Goal: Navigation & Orientation: Find specific page/section

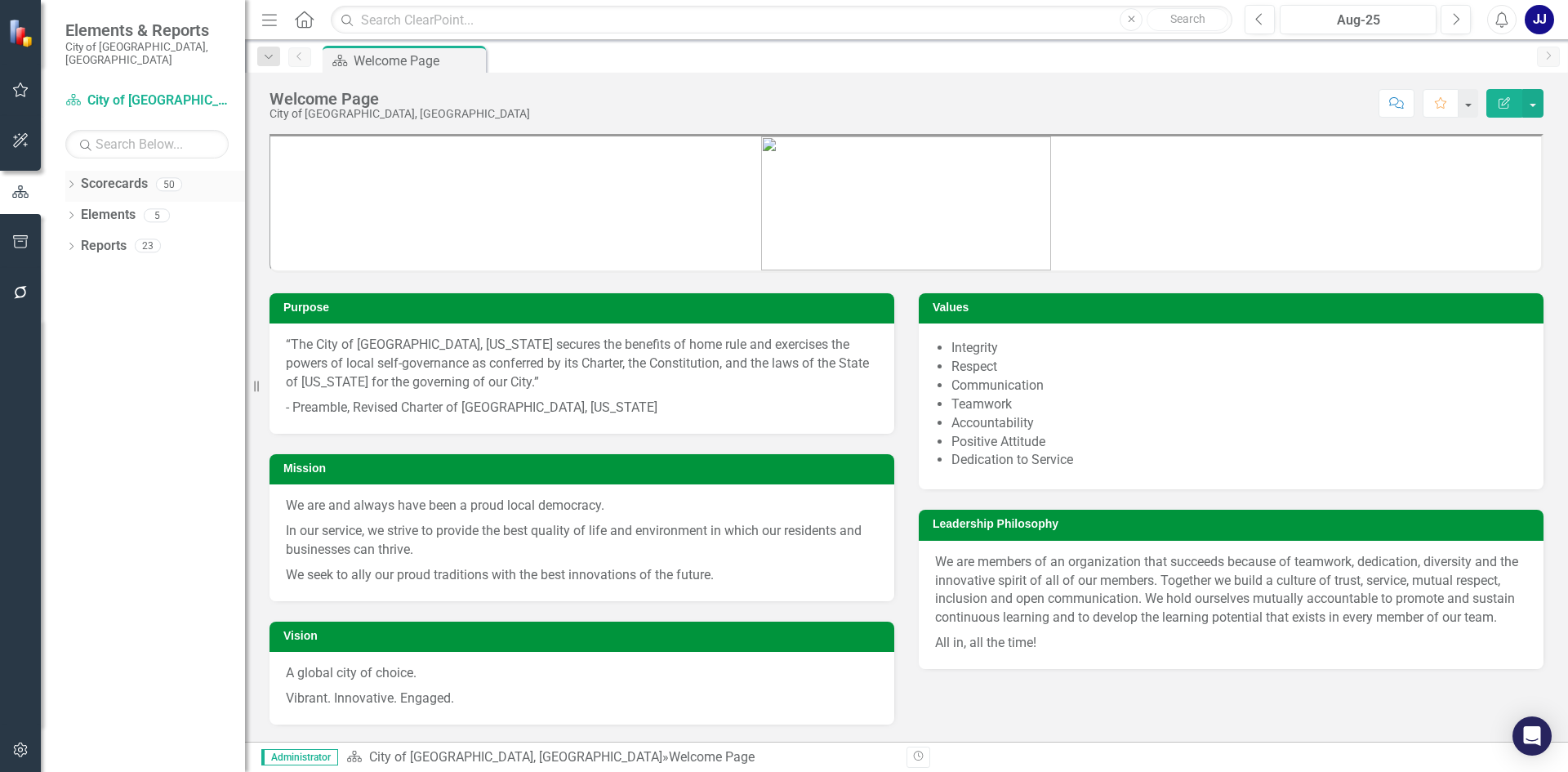
click at [76, 180] on div "Dropdown" at bounding box center [70, 187] width 11 height 14
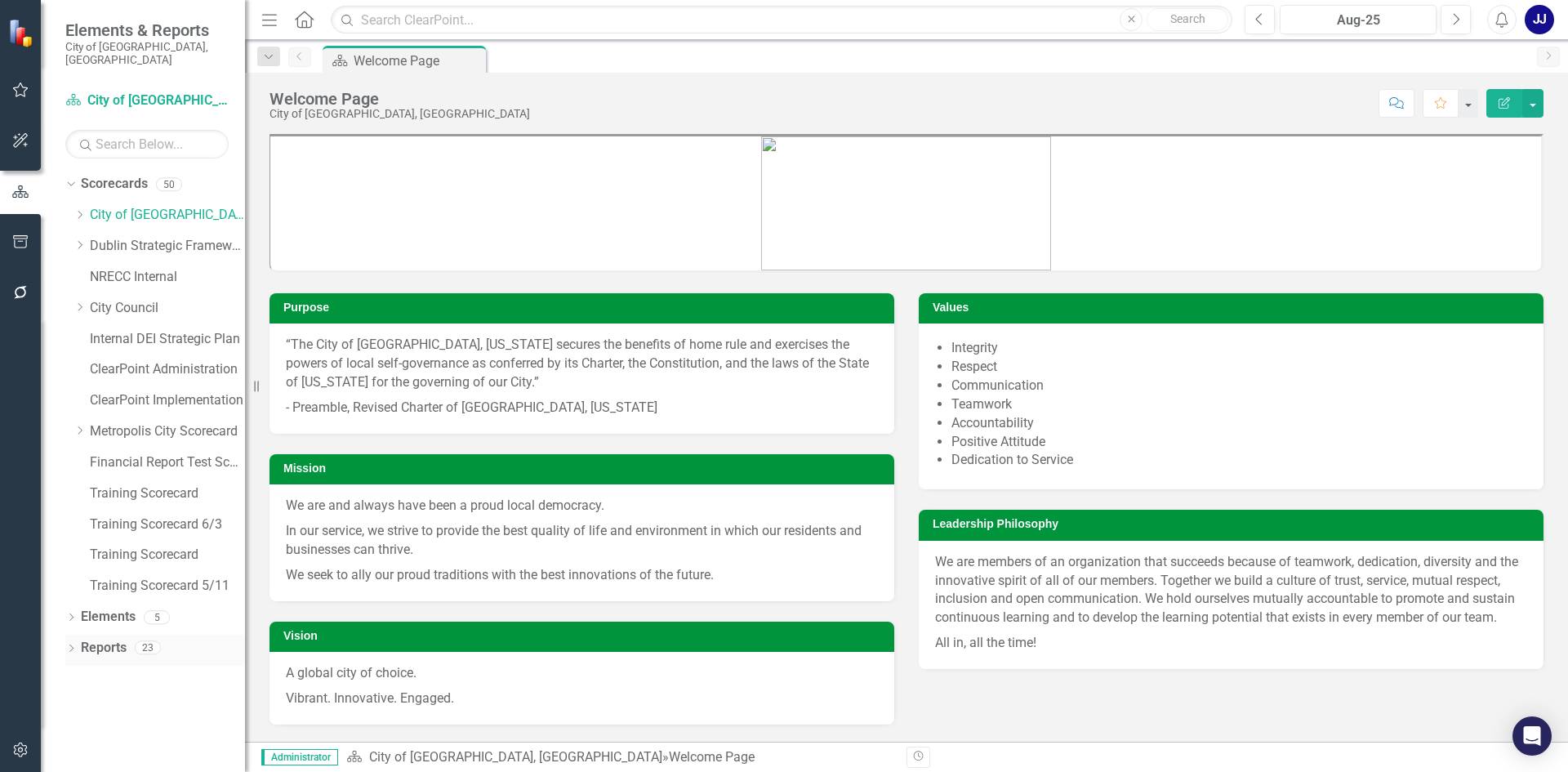
click at [81, 643] on link "Reports" at bounding box center [103, 648] width 46 height 19
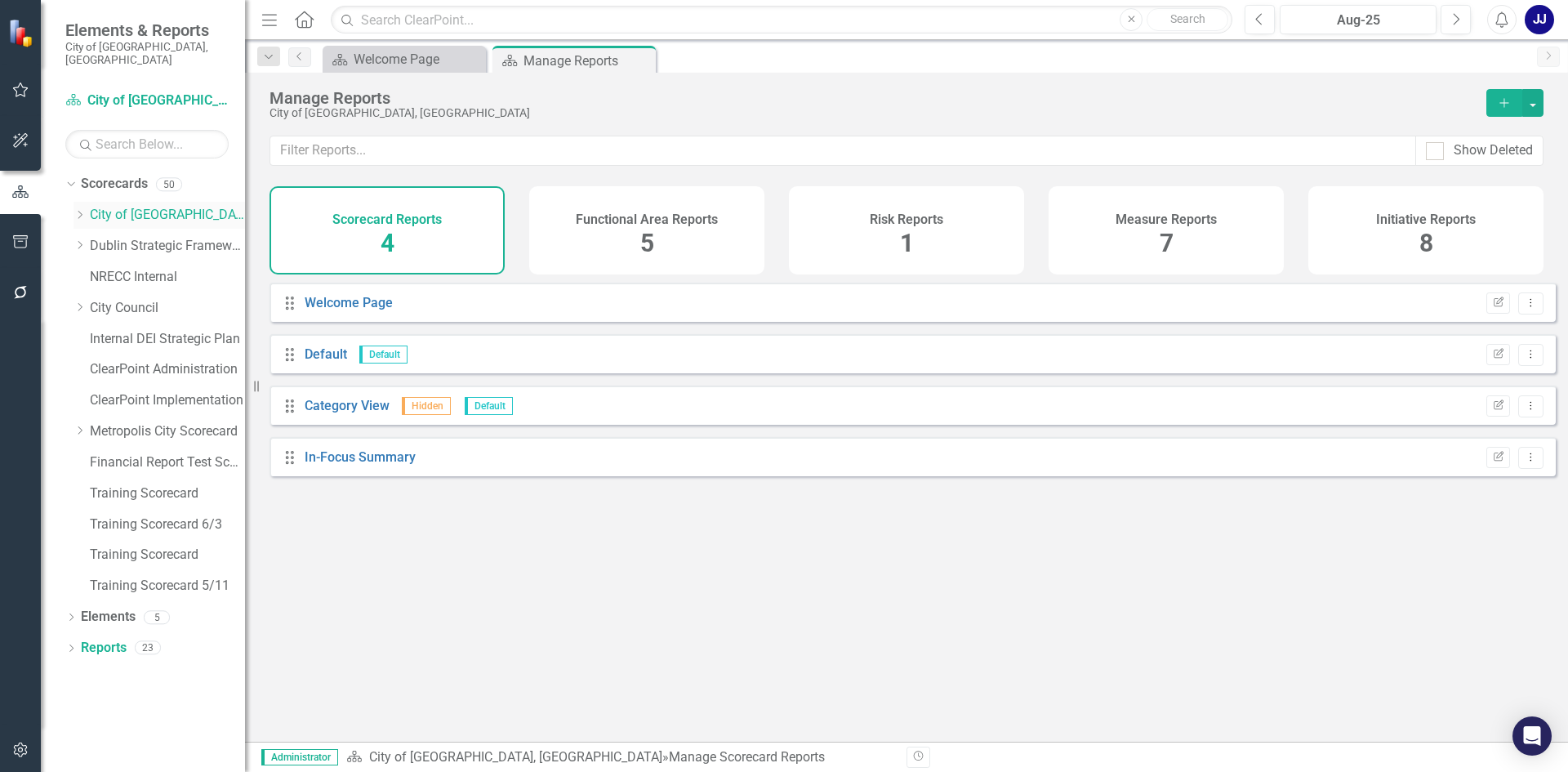
click at [84, 210] on icon "Dropdown" at bounding box center [80, 214] width 12 height 9
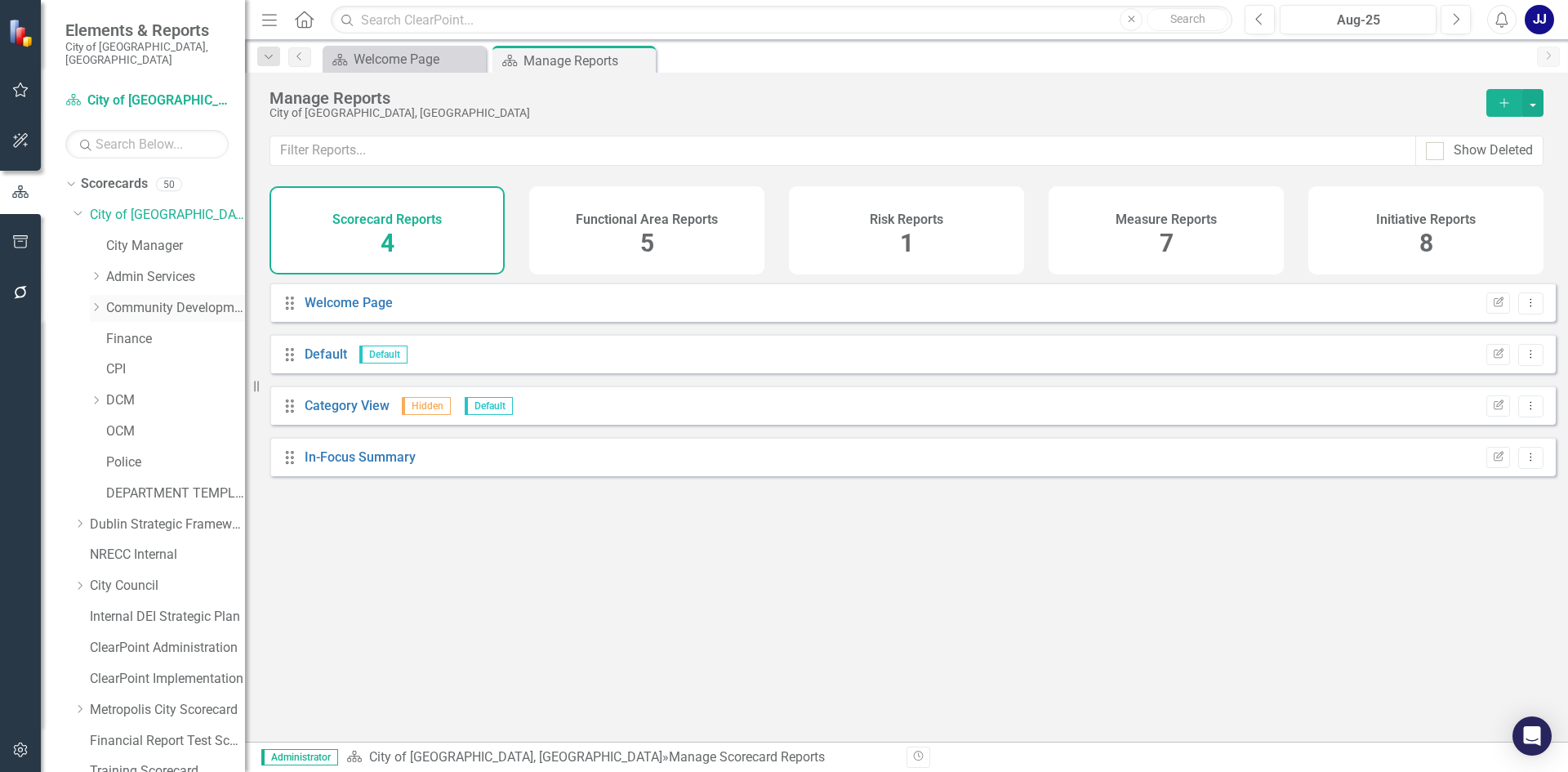
click at [99, 303] on icon "Dropdown" at bounding box center [96, 307] width 12 height 9
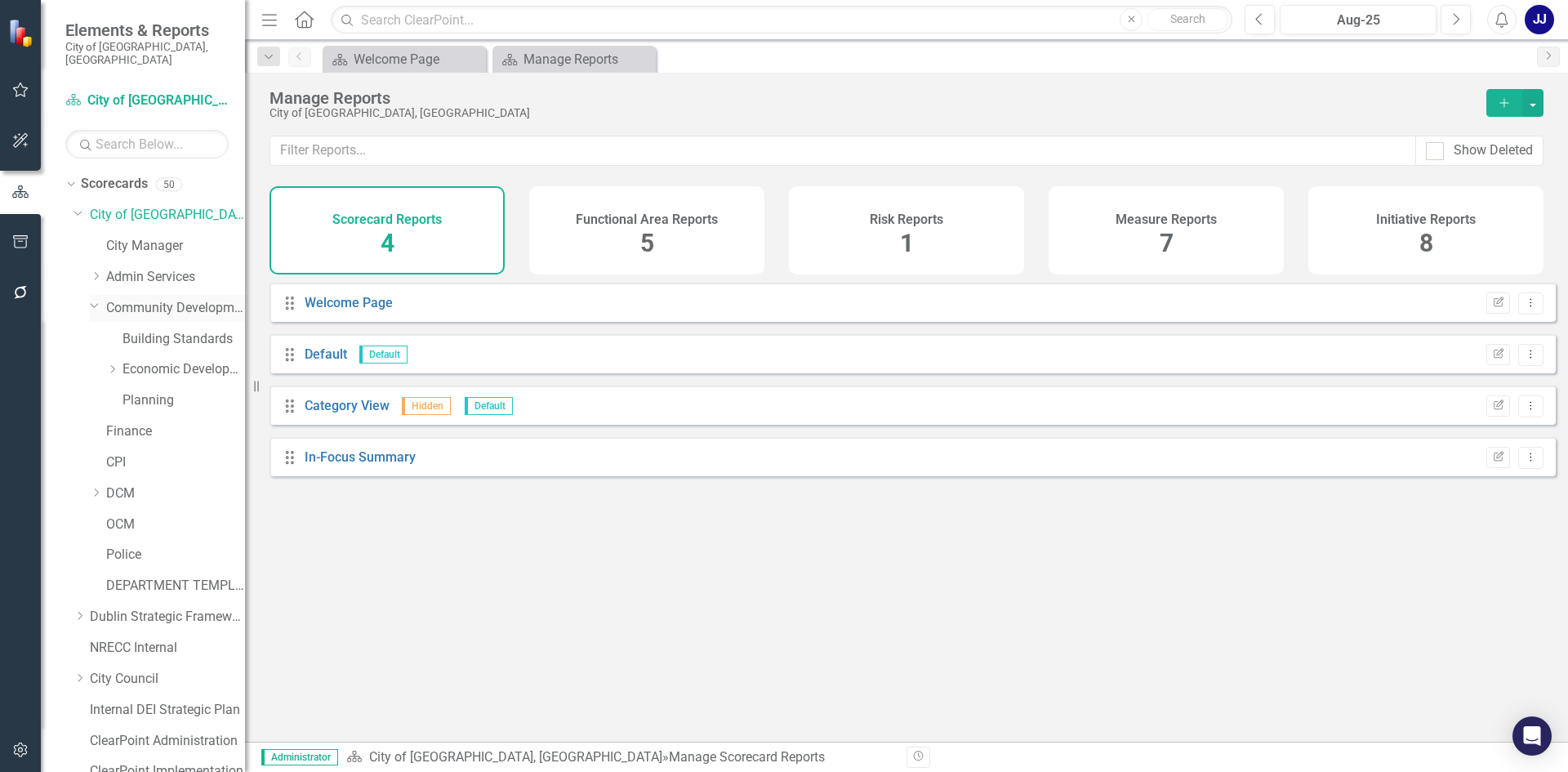
click at [102, 303] on div "Dropdown" at bounding box center [98, 308] width 16 height 9
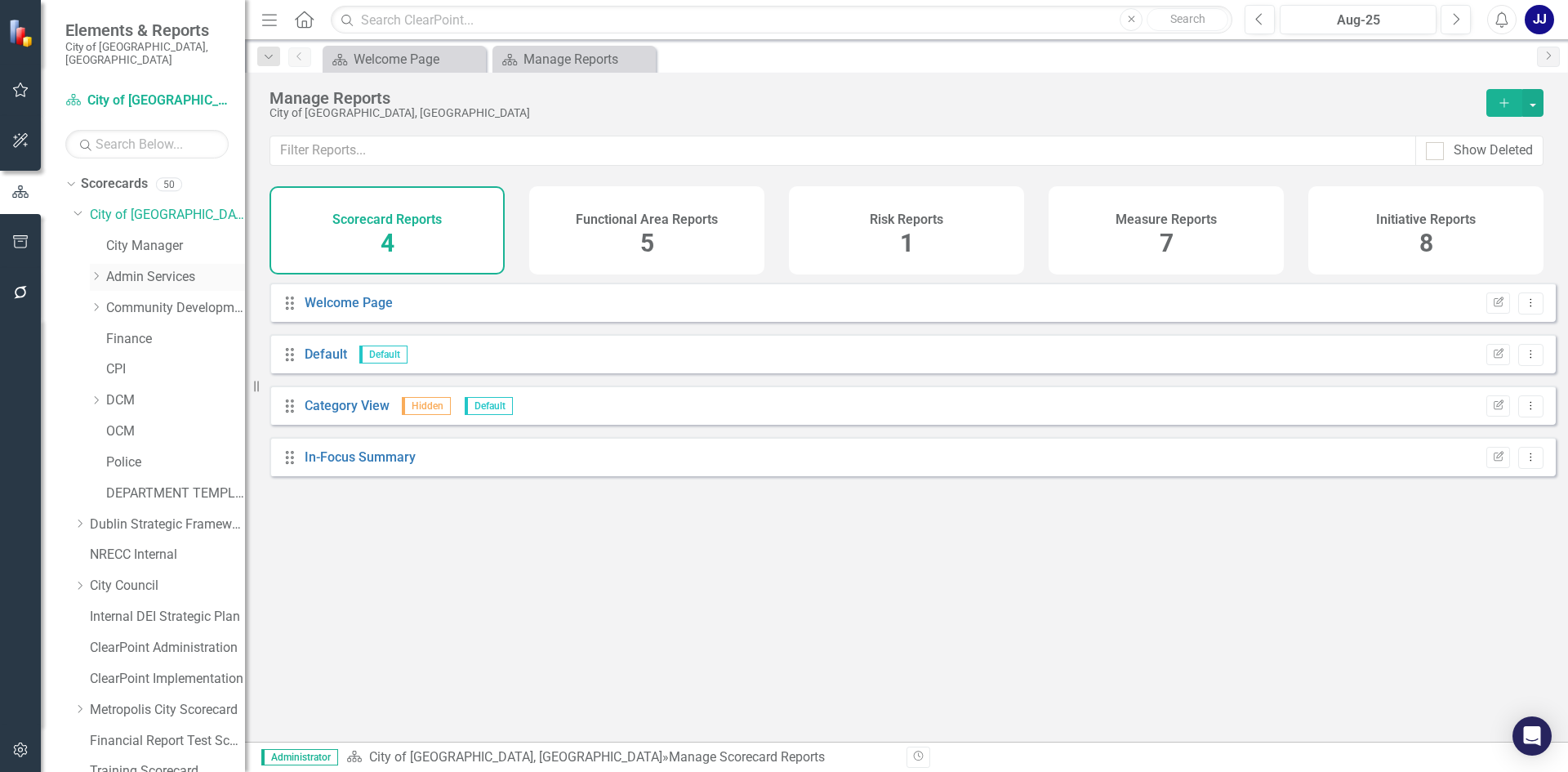
click at [97, 271] on div "Dropdown Admin Services" at bounding box center [168, 277] width 156 height 27
click at [100, 271] on icon "Dropdown" at bounding box center [96, 275] width 12 height 9
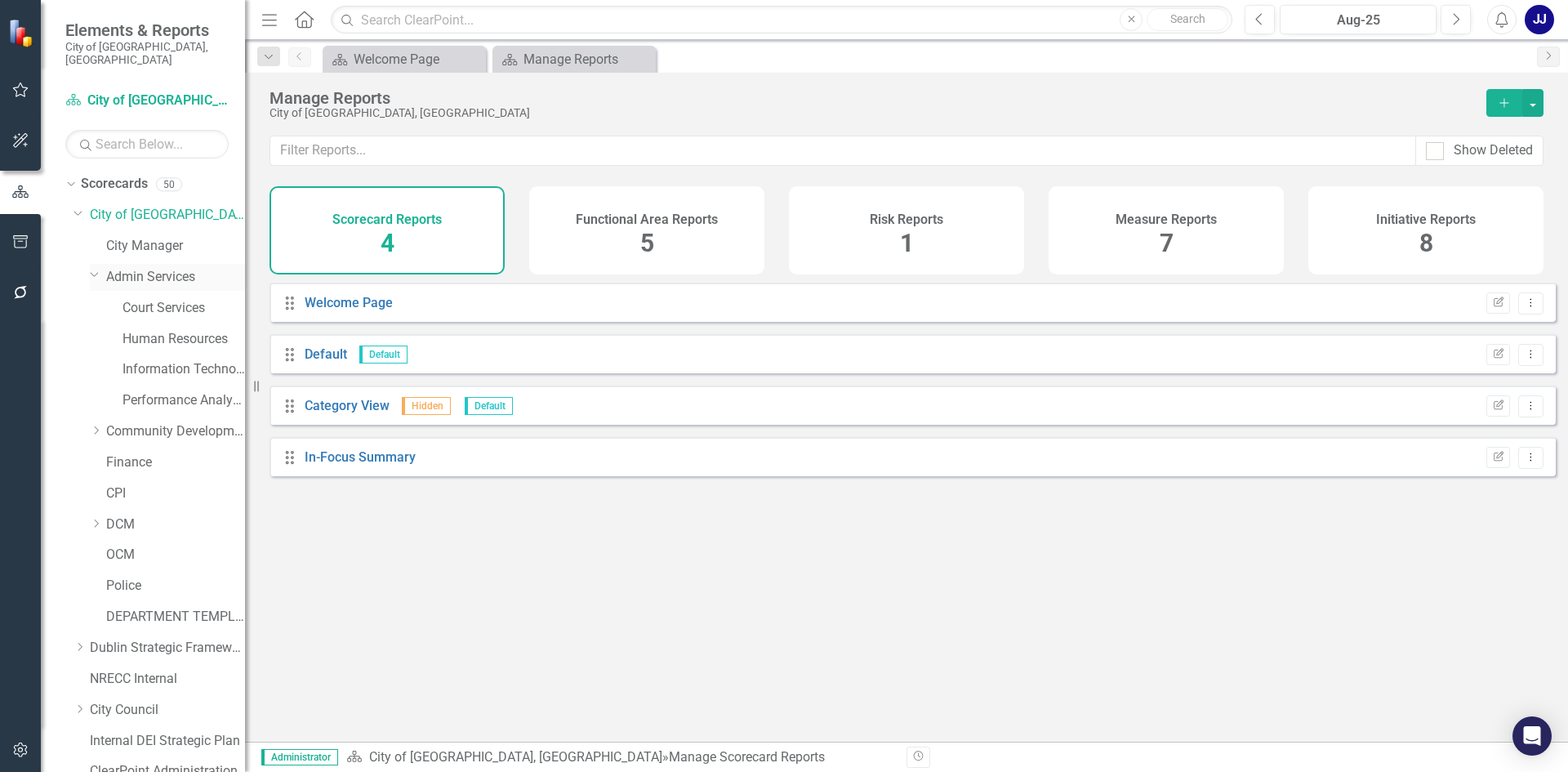
click at [94, 268] on icon "Dropdown" at bounding box center [95, 274] width 9 height 12
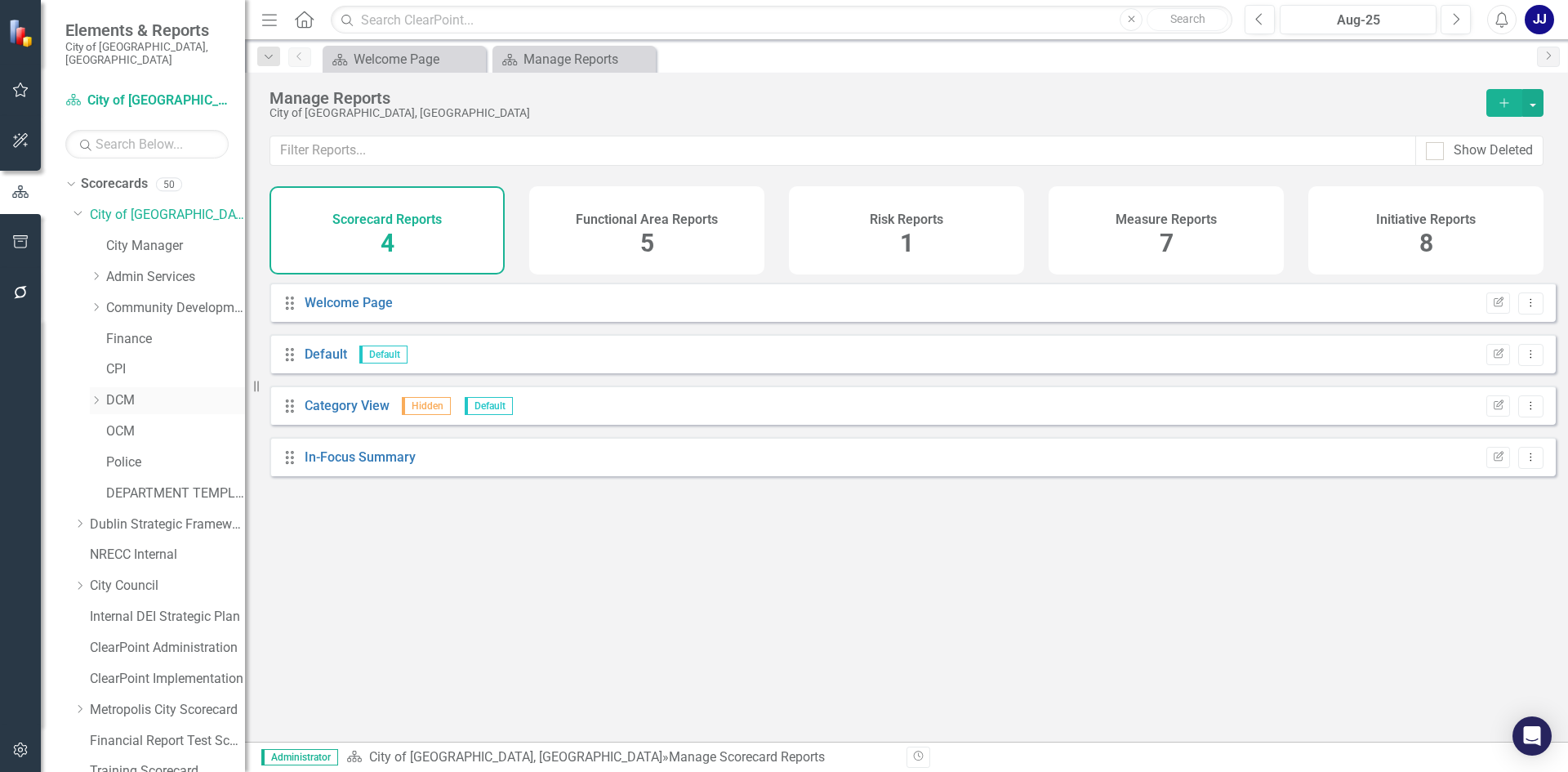
click at [92, 395] on icon "Dropdown" at bounding box center [96, 400] width 12 height 9
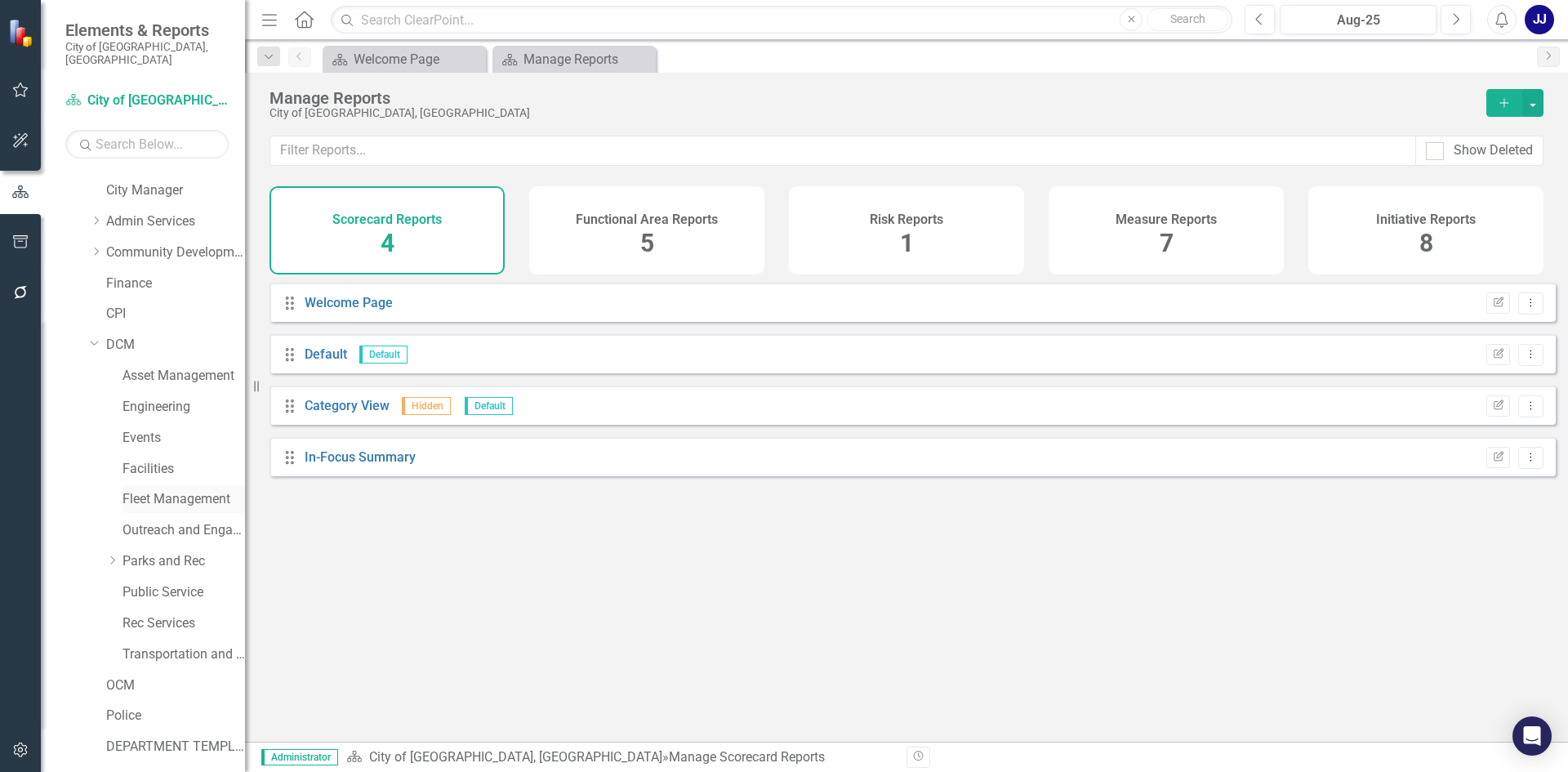
scroll to position [82, 0]
click at [144, 371] on link "Engineering" at bounding box center [184, 381] width 123 height 19
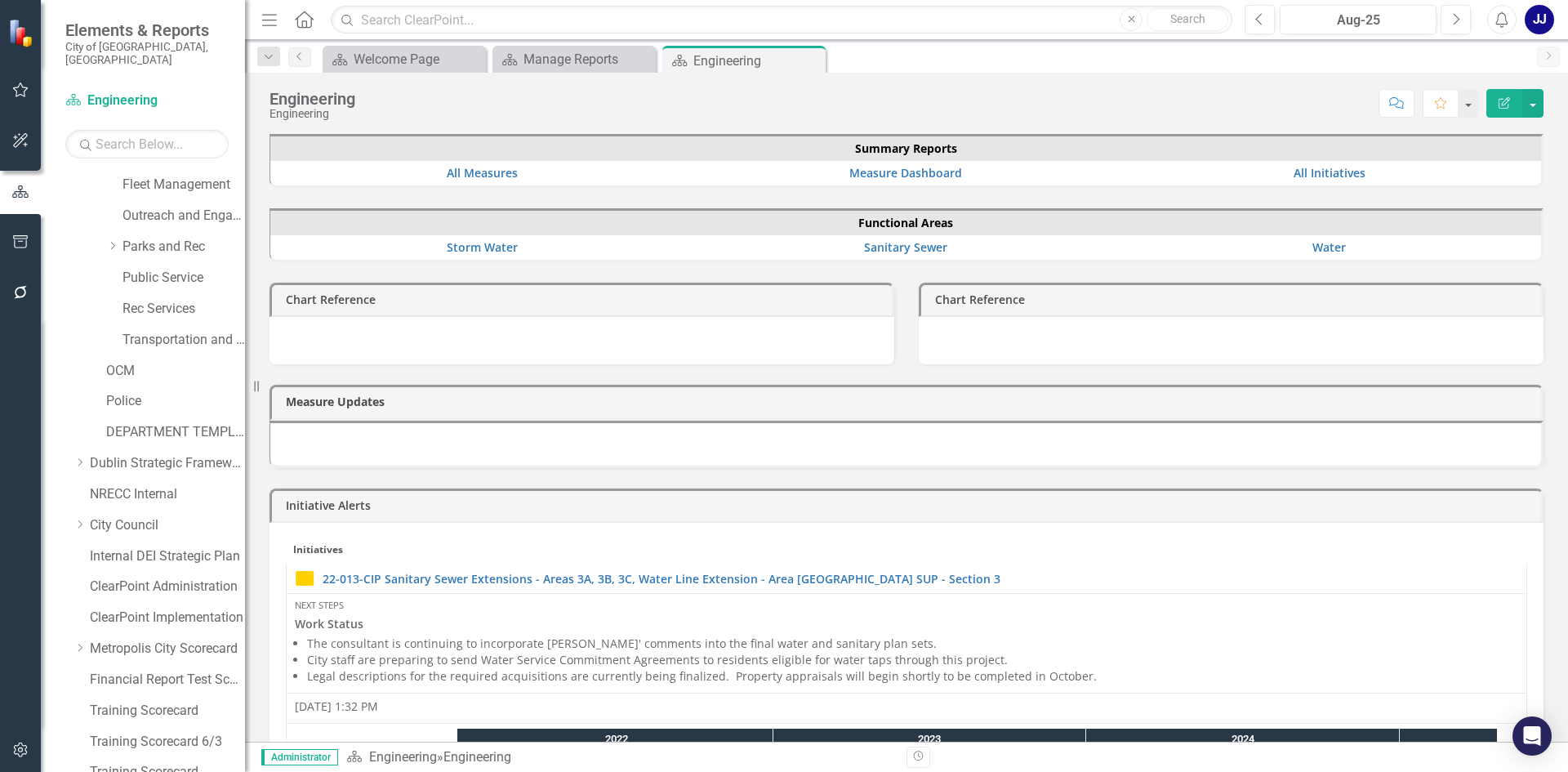
scroll to position [468, 0]
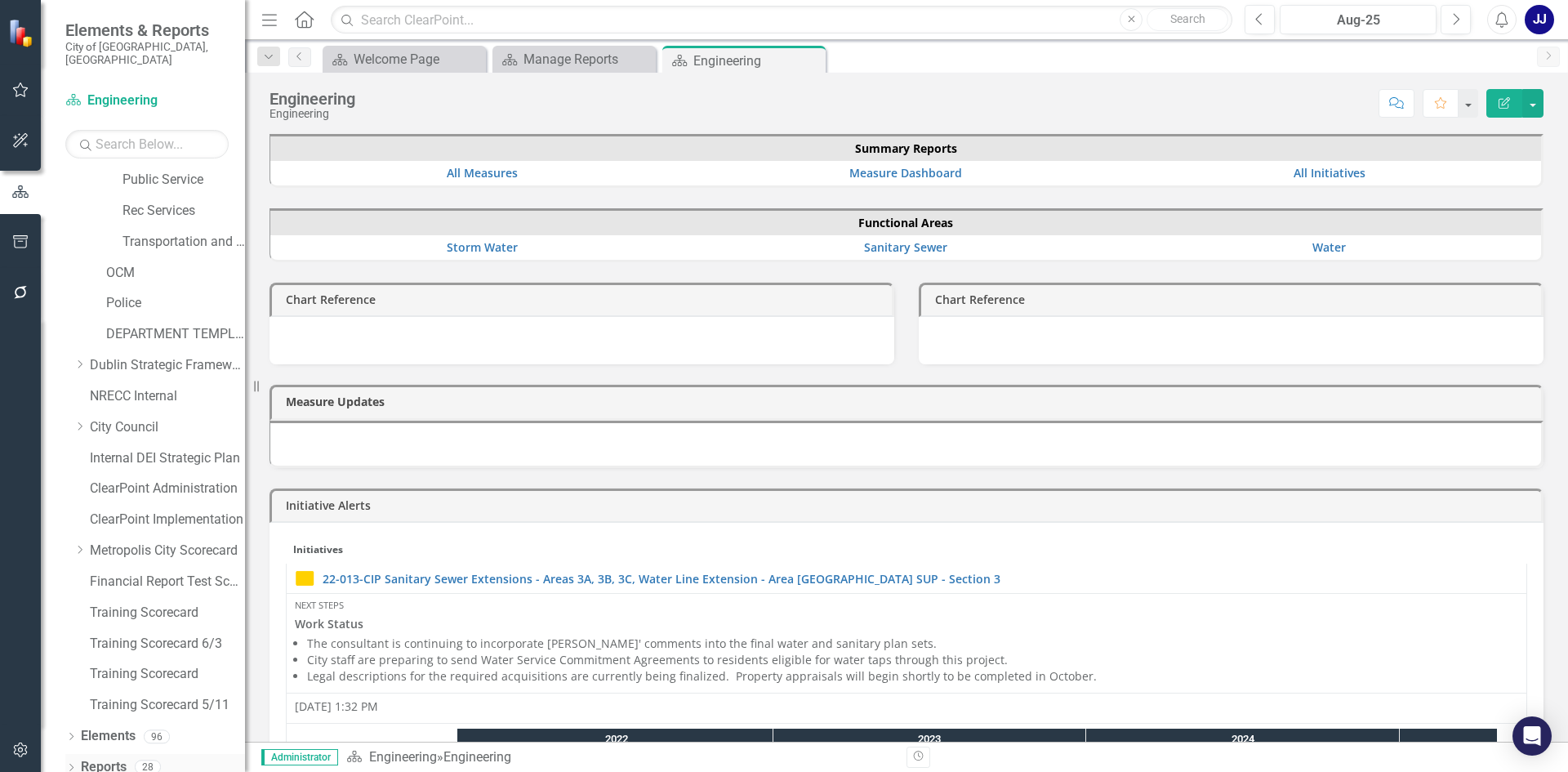
click at [98, 758] on link "Reports" at bounding box center [103, 768] width 46 height 19
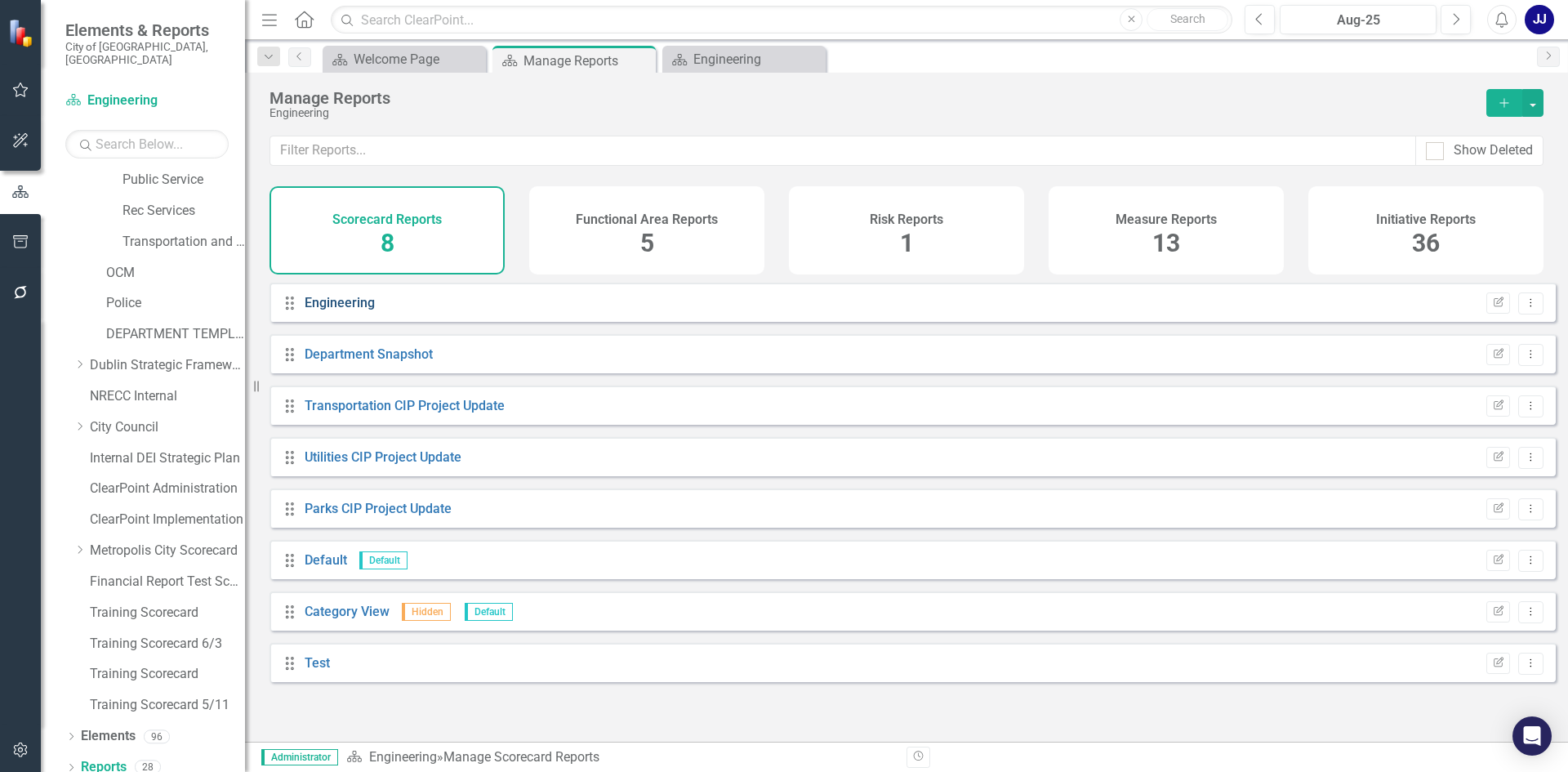
click at [346, 310] on link "Engineering" at bounding box center [340, 303] width 70 height 15
